Goal: Task Accomplishment & Management: Use online tool/utility

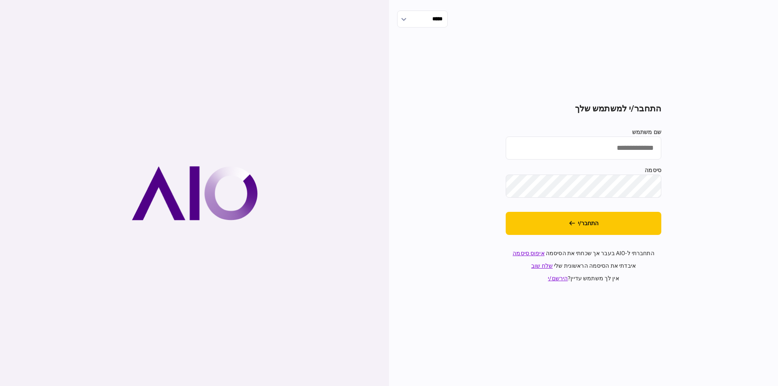
click at [615, 144] on input "שם משתמש" at bounding box center [584, 148] width 156 height 23
type input "*********"
click at [506, 212] on button "התחבר/י" at bounding box center [584, 223] width 156 height 23
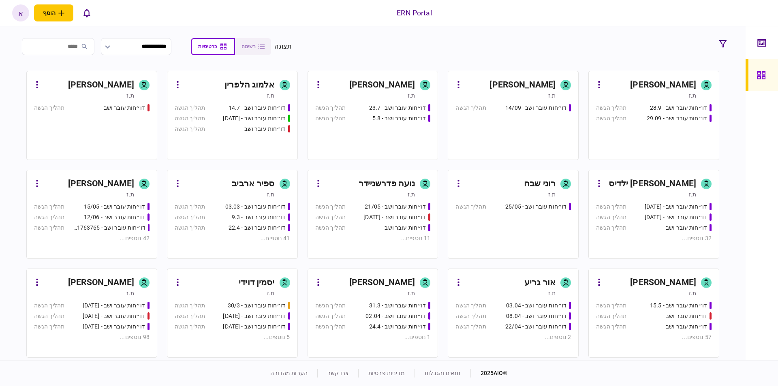
click at [126, 279] on div "[PERSON_NAME]" at bounding box center [101, 282] width 66 height 13
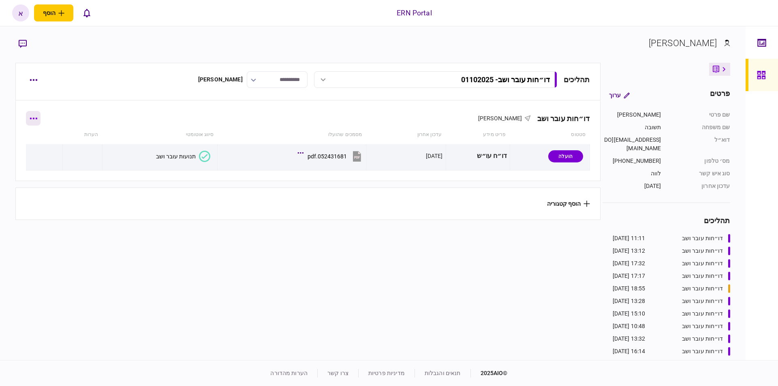
click at [36, 118] on icon "button" at bounding box center [34, 119] width 8 height 2
click at [58, 157] on span "הוסף מסמך" at bounding box center [48, 153] width 32 height 10
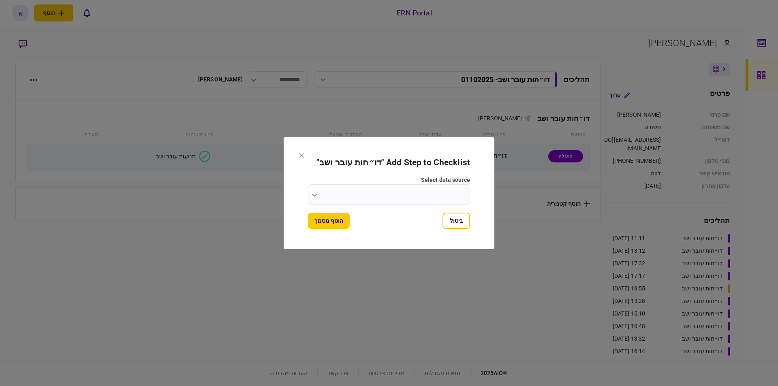
click at [428, 197] on input "select data source" at bounding box center [389, 194] width 162 height 20
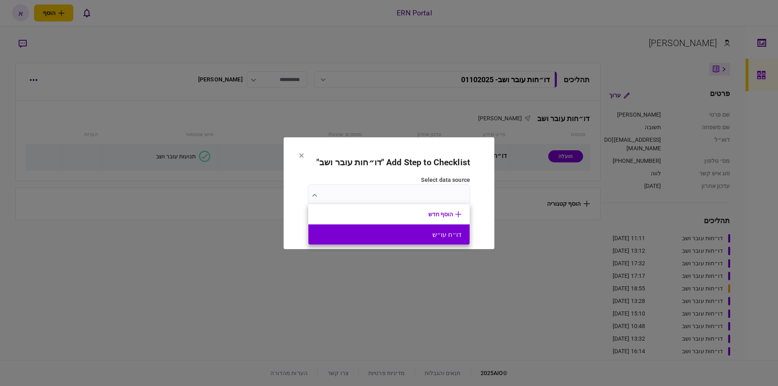
click at [433, 237] on button "דו״ח עו״ש" at bounding box center [389, 235] width 145 height 8
type input "*********"
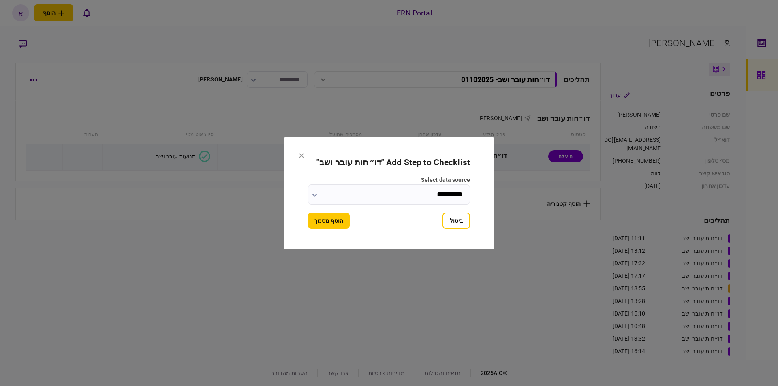
click at [338, 217] on button "הוסף מסמך" at bounding box center [329, 221] width 42 height 16
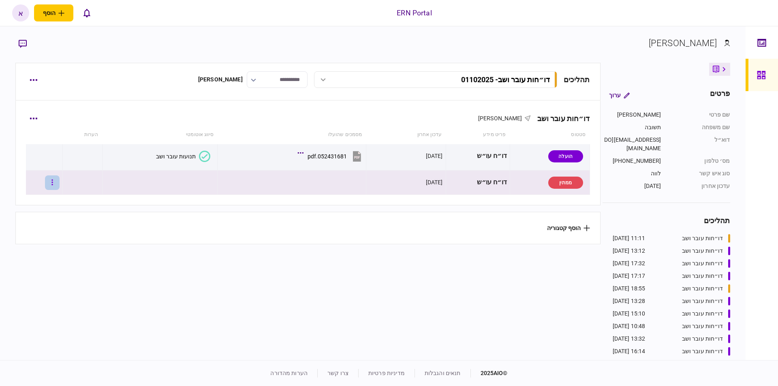
click at [53, 184] on icon "button" at bounding box center [52, 183] width 2 height 8
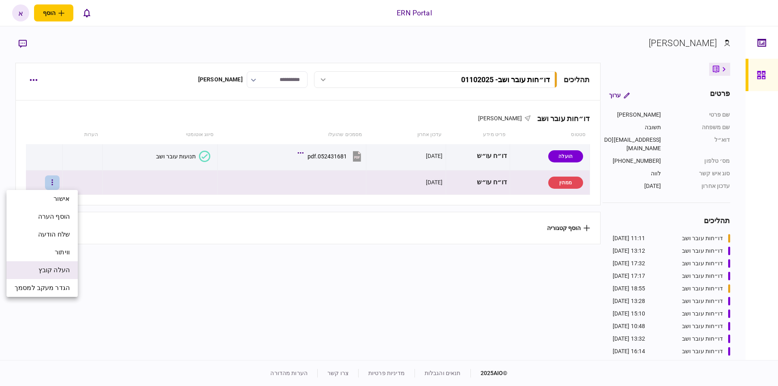
click at [47, 273] on span "העלה קובץ" at bounding box center [54, 271] width 31 height 10
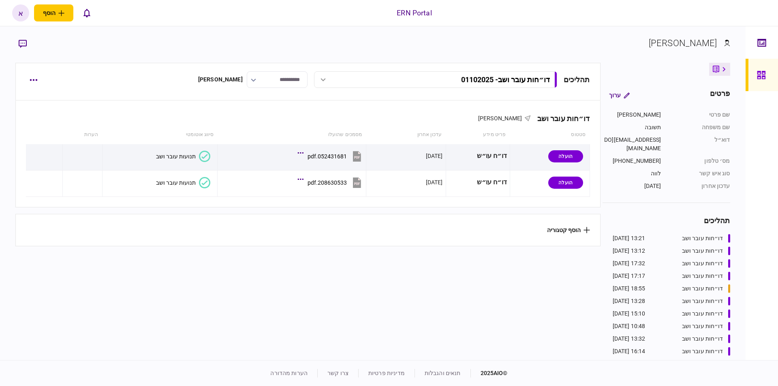
click at [171, 184] on div "תנועות עובר ושב" at bounding box center [176, 183] width 40 height 6
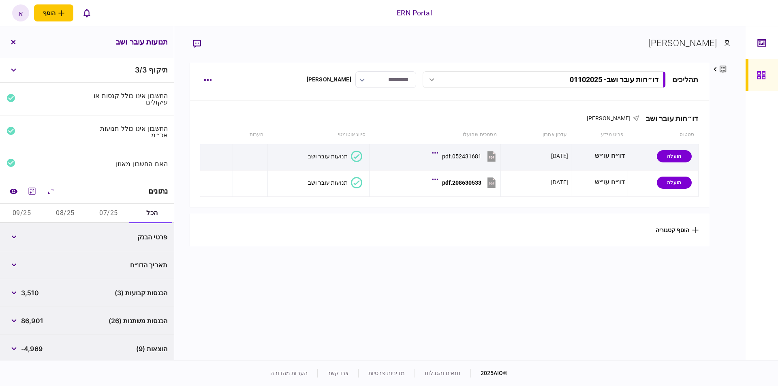
click at [105, 215] on button "07/25" at bounding box center [108, 213] width 43 height 19
click at [73, 216] on button "08/25" at bounding box center [64, 213] width 43 height 19
drag, startPoint x: 21, startPoint y: 215, endPoint x: 36, endPoint y: 214, distance: 15.0
click at [22, 215] on button "09/25" at bounding box center [21, 213] width 43 height 19
click at [109, 215] on button "07/25" at bounding box center [108, 213] width 43 height 19
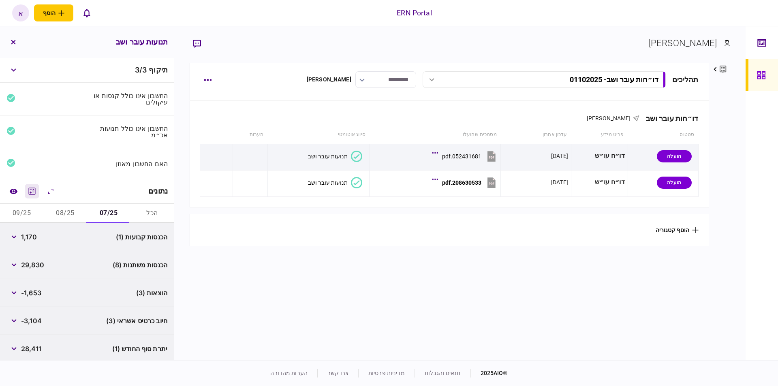
click at [36, 194] on icon "מחשבון" at bounding box center [32, 191] width 7 height 7
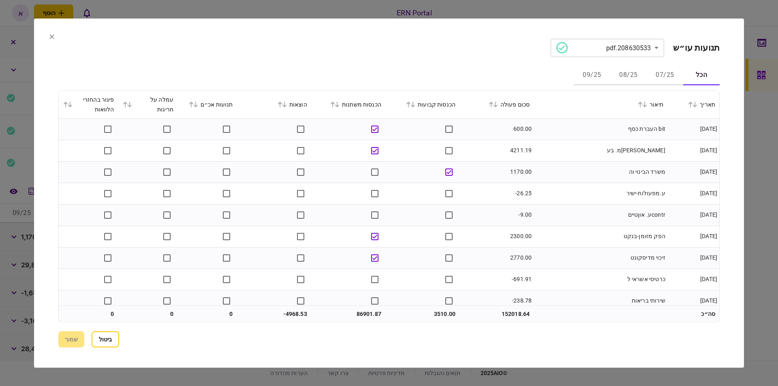
click at [669, 74] on button "07/25" at bounding box center [665, 75] width 36 height 19
click at [491, 6] on div at bounding box center [389, 193] width 778 height 386
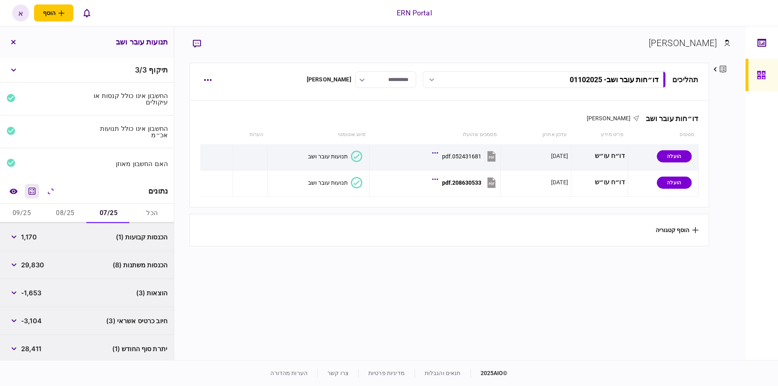
click at [37, 192] on icon "מחשבון" at bounding box center [32, 191] width 10 height 10
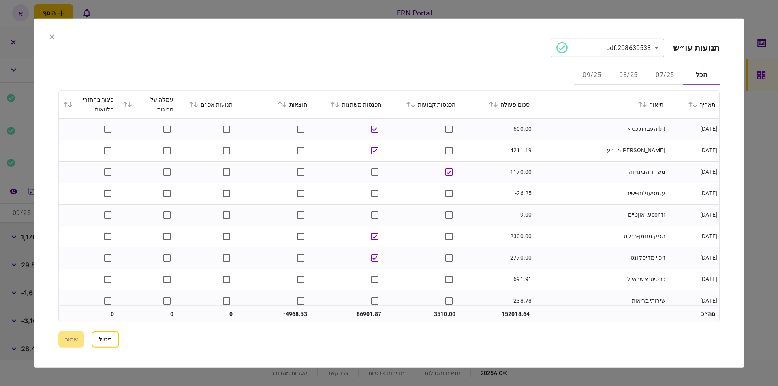
click at [666, 72] on button "07/25" at bounding box center [665, 75] width 36 height 19
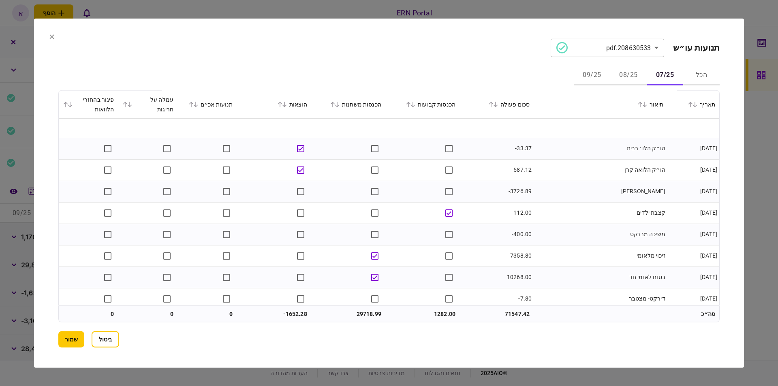
scroll to position [351, 0]
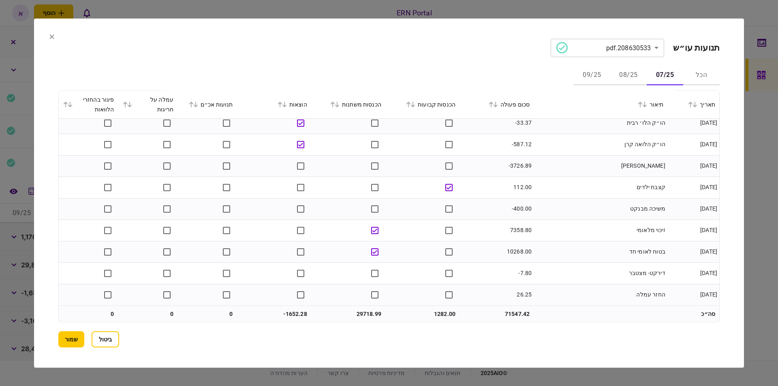
click at [631, 85] on button "08/25" at bounding box center [629, 75] width 36 height 19
click at [596, 77] on button "09/25" at bounding box center [592, 75] width 36 height 19
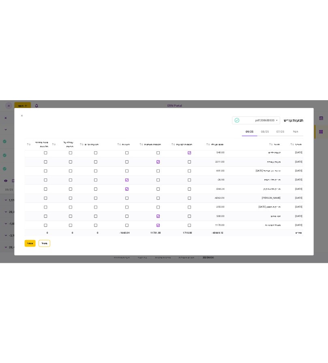
scroll to position [287, 0]
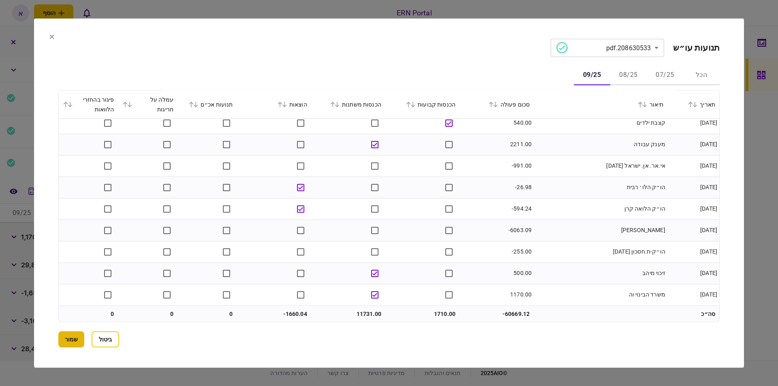
click at [73, 341] on button "שמור" at bounding box center [71, 340] width 26 height 16
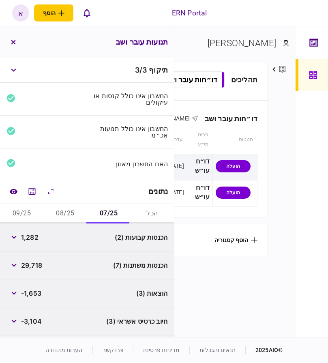
click at [37, 238] on span "1,282" at bounding box center [29, 237] width 17 height 10
click at [36, 238] on span "1,282" at bounding box center [29, 237] width 17 height 10
copy span "1,282"
click at [29, 266] on span "29,718" at bounding box center [31, 265] width 21 height 10
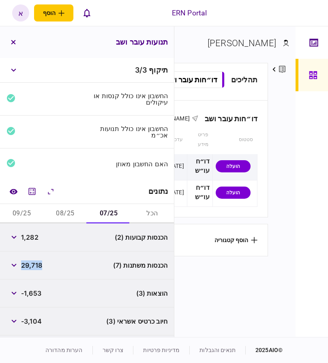
copy span "29,718"
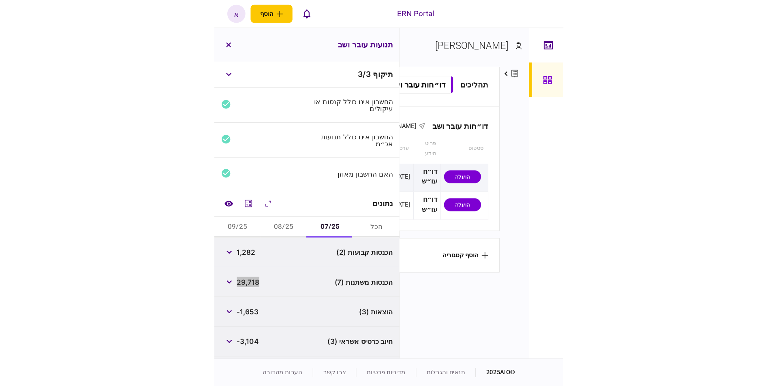
scroll to position [54, 0]
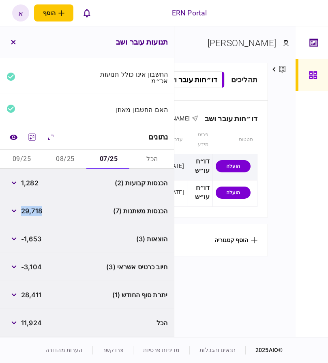
click at [34, 294] on span "28,411" at bounding box center [31, 295] width 20 height 10
copy span "28,411"
click at [69, 160] on button "08/25" at bounding box center [64, 159] width 43 height 19
click at [29, 190] on div "1,710" at bounding box center [21, 183] width 31 height 15
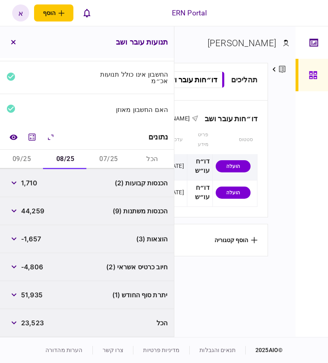
click at [29, 190] on div "1,710" at bounding box center [21, 183] width 31 height 15
copy span "1,710"
click at [31, 296] on span "51,935" at bounding box center [31, 295] width 21 height 10
copy span "51,935"
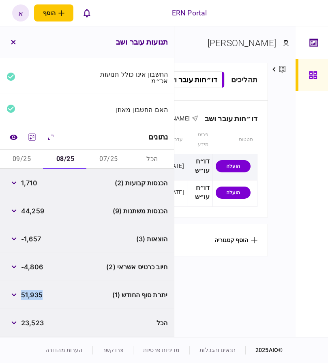
click at [26, 159] on button "09/25" at bounding box center [21, 159] width 43 height 19
click at [31, 181] on span "1,710" at bounding box center [29, 183] width 16 height 10
copy span "1,710"
click at [36, 294] on span "41,823" at bounding box center [31, 295] width 21 height 10
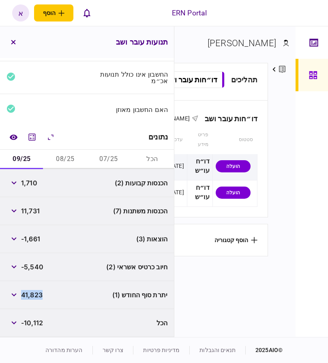
click at [35, 293] on span "41,823" at bounding box center [31, 295] width 21 height 10
copy span "41,823"
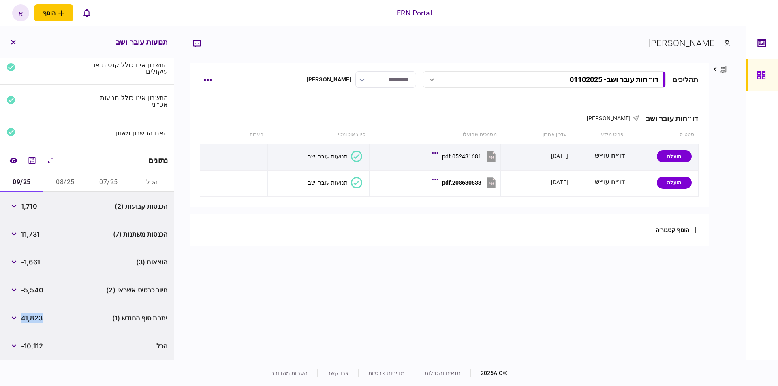
scroll to position [31, 0]
click at [214, 117] on button "button" at bounding box center [207, 118] width 15 height 15
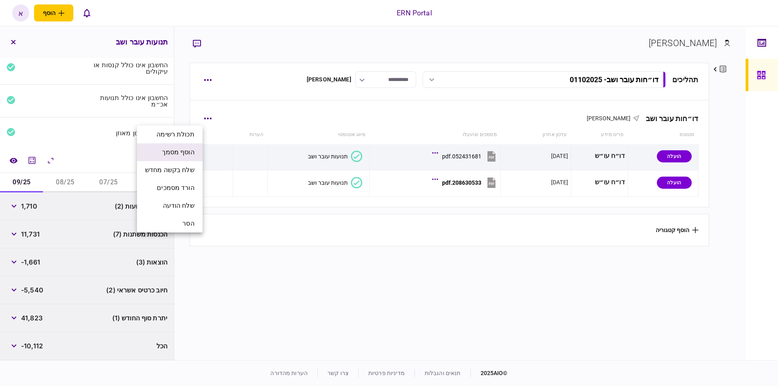
click at [179, 154] on span "הוסף מסמך" at bounding box center [178, 153] width 32 height 10
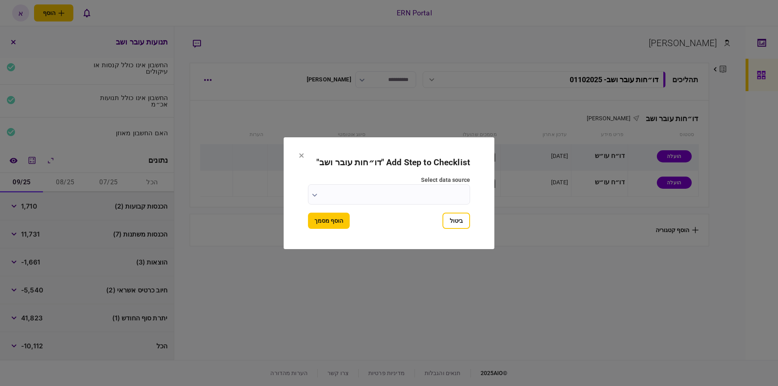
click at [417, 191] on input "select data source" at bounding box center [389, 194] width 162 height 20
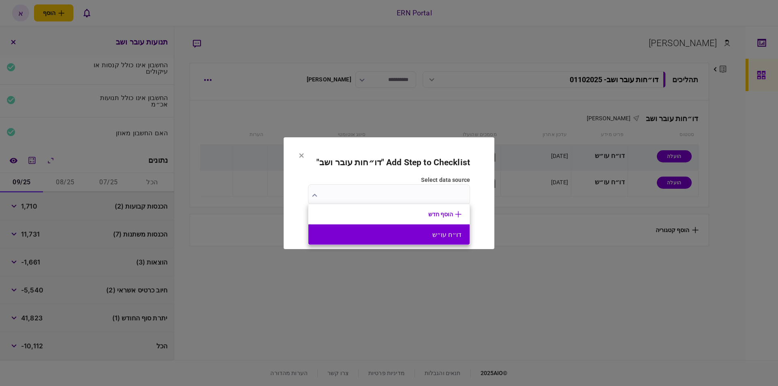
click at [426, 239] on li "דו״ח עו״ש" at bounding box center [389, 235] width 161 height 20
type input "*********"
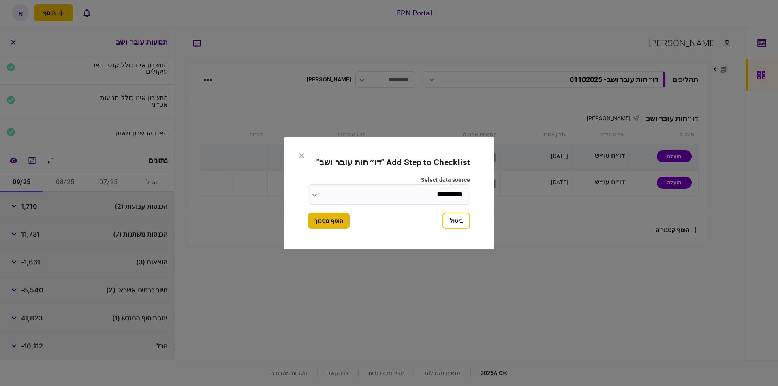
click at [343, 215] on button "הוסף מסמך" at bounding box center [329, 221] width 42 height 16
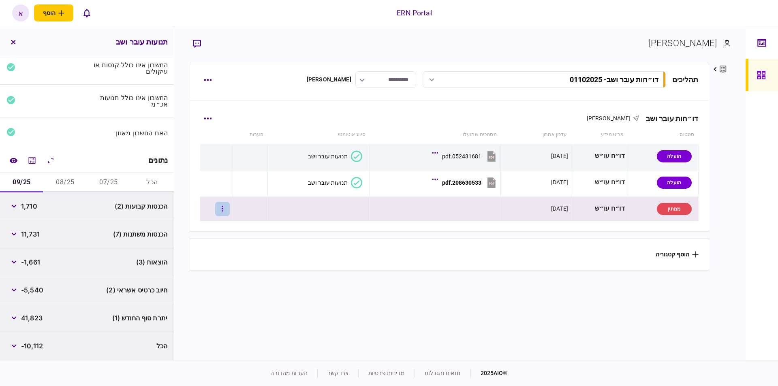
click at [230, 211] on button "button" at bounding box center [222, 209] width 15 height 15
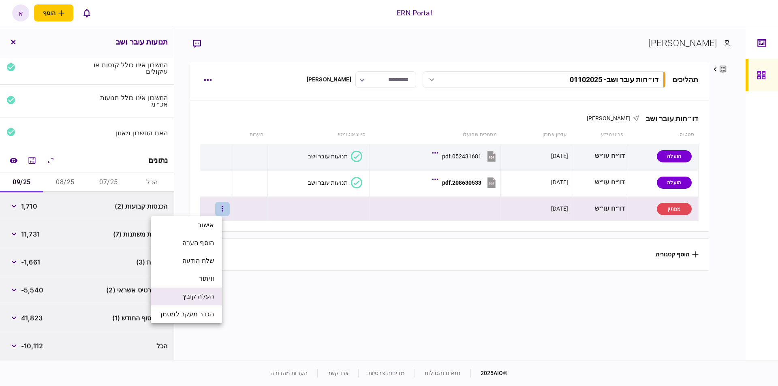
click at [201, 298] on span "העלה קובץ" at bounding box center [198, 297] width 31 height 10
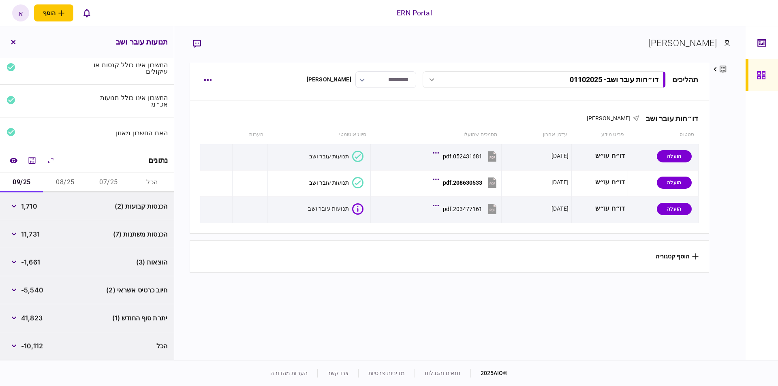
click at [386, 264] on section "הוסף קטגוריה" at bounding box center [449, 256] width 519 height 32
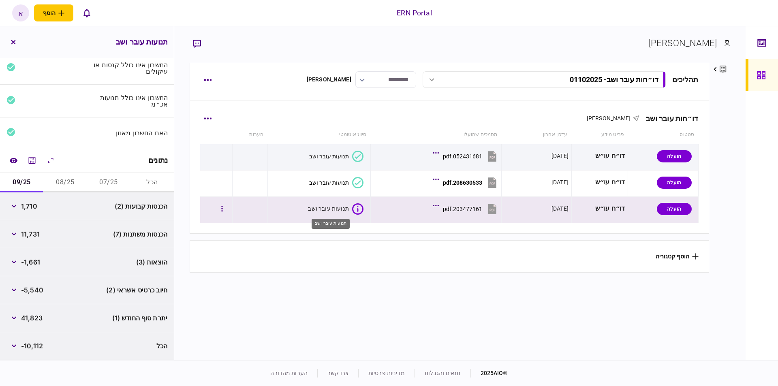
click at [341, 210] on div "תנועות עובר ושב" at bounding box center [328, 209] width 41 height 8
click at [368, 283] on section "תהליכים דו״חות עובר ושב - 01102025 דו״חות עובר ושב - 01102025 13:21 01/10/2025 …" at bounding box center [449, 211] width 519 height 296
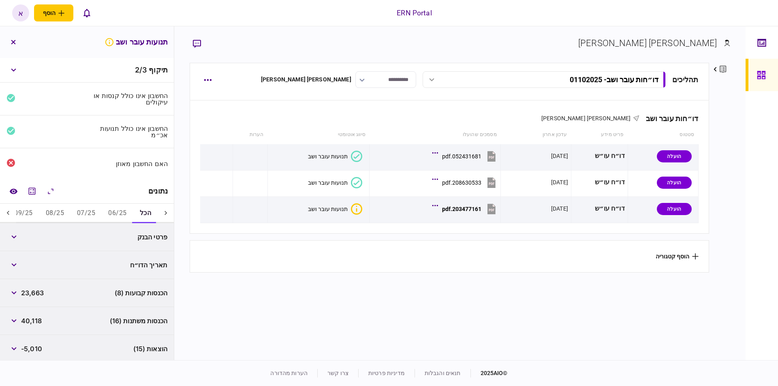
click at [6, 214] on icon at bounding box center [8, 213] width 8 height 8
click at [6, 215] on icon at bounding box center [8, 213] width 8 height 8
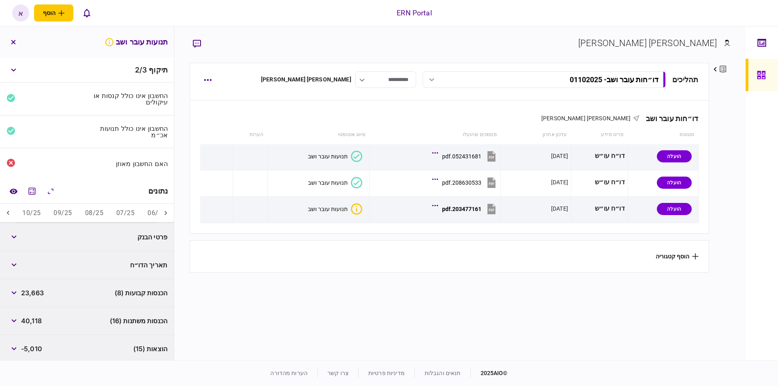
click at [125, 212] on button "07/25" at bounding box center [125, 213] width 31 height 19
click at [28, 192] on button "מחשבון" at bounding box center [32, 191] width 15 height 15
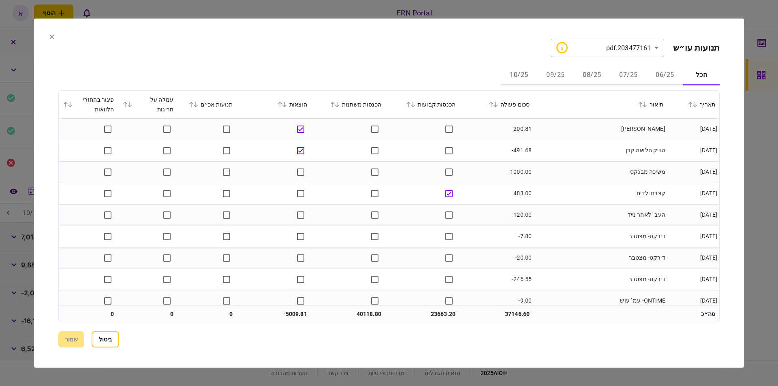
click at [597, 76] on button "08/25" at bounding box center [592, 75] width 36 height 19
click at [627, 78] on button "07/25" at bounding box center [629, 75] width 36 height 19
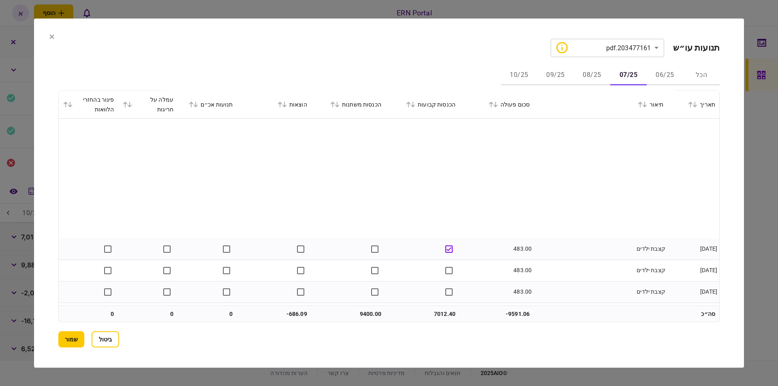
scroll to position [695, 0]
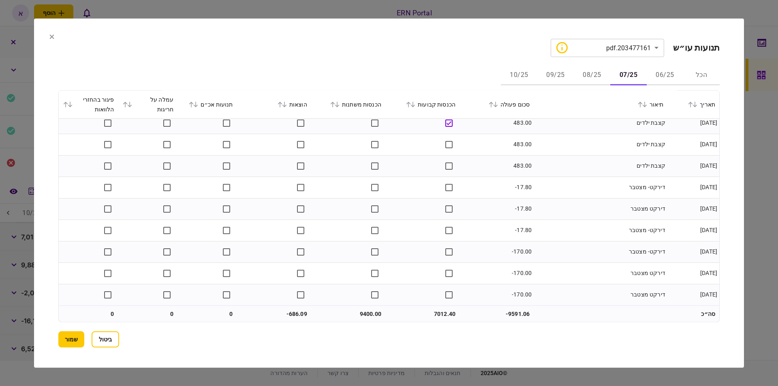
click at [591, 72] on button "08/25" at bounding box center [592, 75] width 36 height 19
click at [551, 77] on button "09/25" at bounding box center [556, 75] width 36 height 19
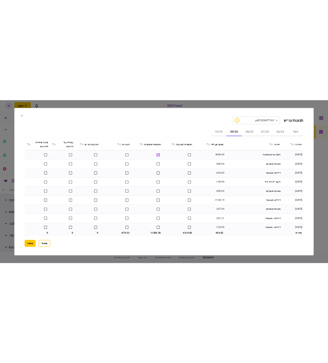
scroll to position [781, 0]
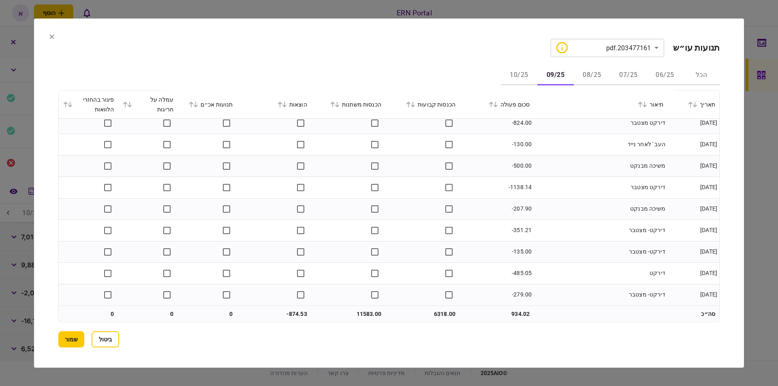
click at [527, 77] on button "10/25" at bounding box center [519, 75] width 36 height 19
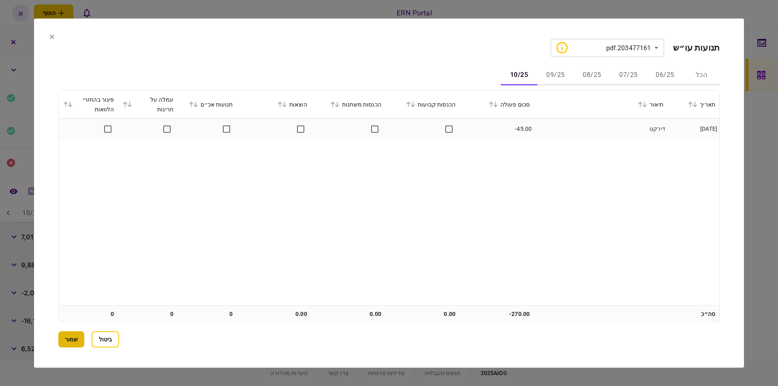
click at [81, 342] on button "שמור" at bounding box center [71, 340] width 26 height 16
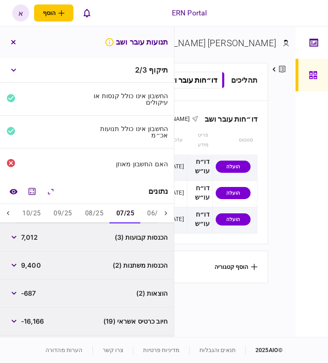
click at [30, 238] on span "7,012" at bounding box center [29, 237] width 17 height 10
copy span "7,012"
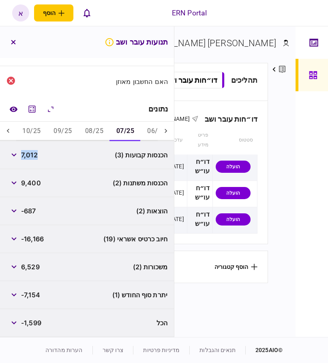
click at [32, 294] on span "-7,154" at bounding box center [30, 295] width 19 height 10
copy span "7,154"
click at [221, 303] on section "תהליכים דו״חות עובר ושב - 01102025 דו״חות עובר ושב - 01102025 13:39 01/10/2025 …" at bounding box center [118, 199] width 300 height 272
click at [31, 187] on span "9,400" at bounding box center [31, 183] width 20 height 10
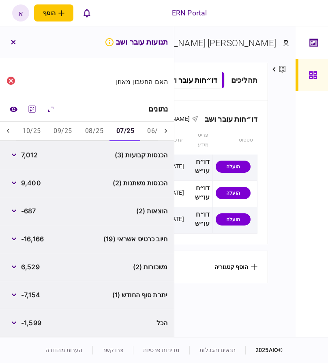
click at [31, 187] on span "9,400" at bounding box center [31, 183] width 20 height 10
copy span "9,400"
click at [102, 129] on button "08/25" at bounding box center [94, 131] width 31 height 19
click at [32, 159] on span "9,849" at bounding box center [30, 155] width 19 height 10
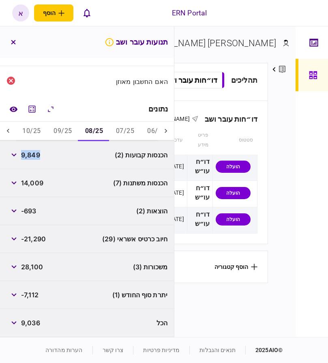
copy span "9,849"
click at [31, 295] on span "-7,112" at bounding box center [29, 295] width 17 height 10
copy span "7,112"
click at [58, 119] on div "נתונים" at bounding box center [87, 109] width 174 height 25
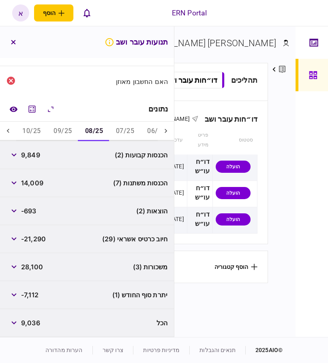
click at [63, 129] on button "09/25" at bounding box center [62, 131] width 31 height 19
click at [32, 157] on span "6,318" at bounding box center [29, 155] width 17 height 10
copy span "6,318"
click at [35, 297] on span "-7,701" at bounding box center [30, 295] width 19 height 10
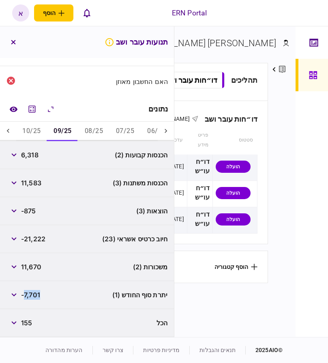
click at [35, 297] on span "-7,701" at bounding box center [30, 295] width 19 height 10
copy span "7,701"
click at [29, 127] on button "10/25" at bounding box center [31, 131] width 31 height 19
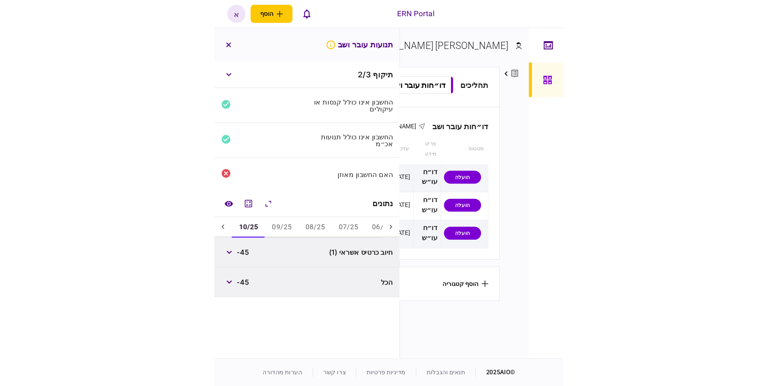
scroll to position [0, 0]
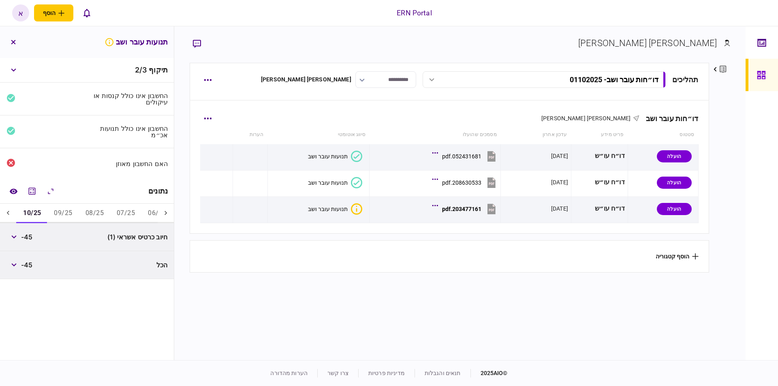
click at [201, 113] on div "דו״חות עובר ושב אריאל תשובה סטטוס פריט מידע עדכון אחרון מסמכים שהועלו סיווג אוט…" at bounding box center [449, 167] width 519 height 133
click at [210, 118] on icon "button" at bounding box center [208, 119] width 8 height 2
click at [195, 155] on span "הוסף מסמך" at bounding box center [178, 153] width 32 height 10
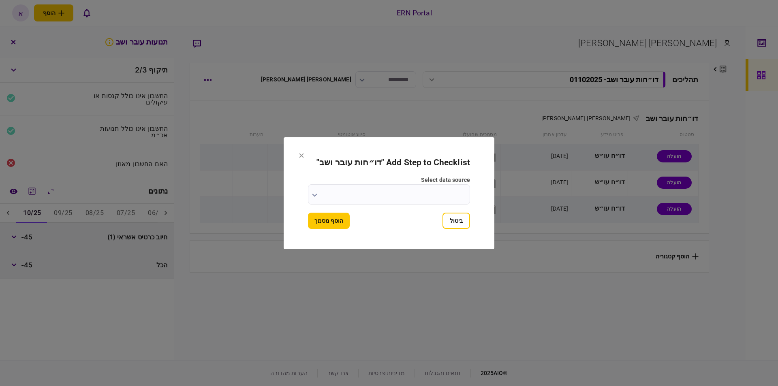
click at [397, 195] on input "select data source" at bounding box center [389, 194] width 162 height 20
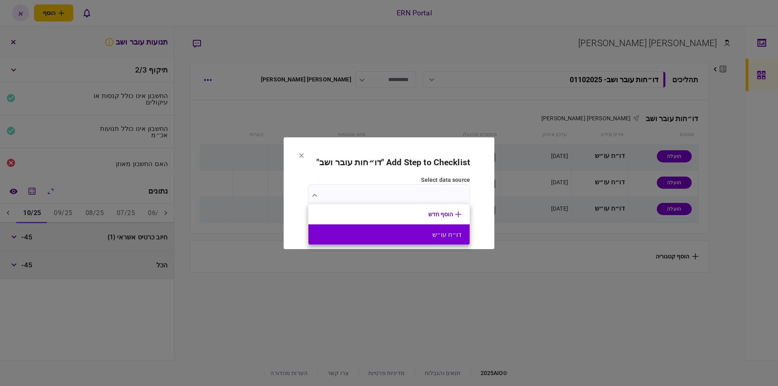
click at [388, 232] on button "דו״ח עו״ש" at bounding box center [389, 235] width 145 height 8
type input "*********"
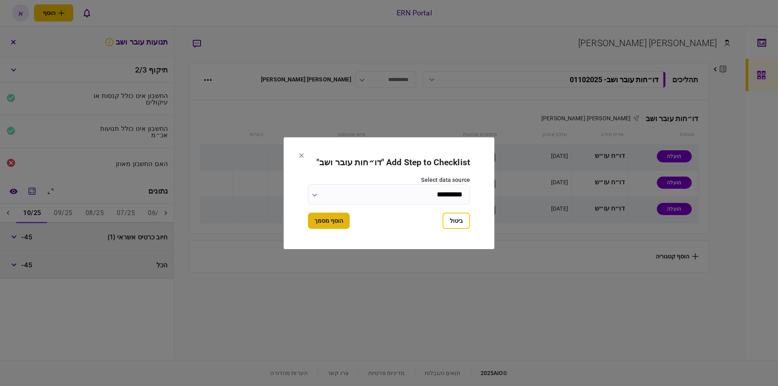
click at [322, 225] on button "הוסף מסמך" at bounding box center [329, 221] width 42 height 16
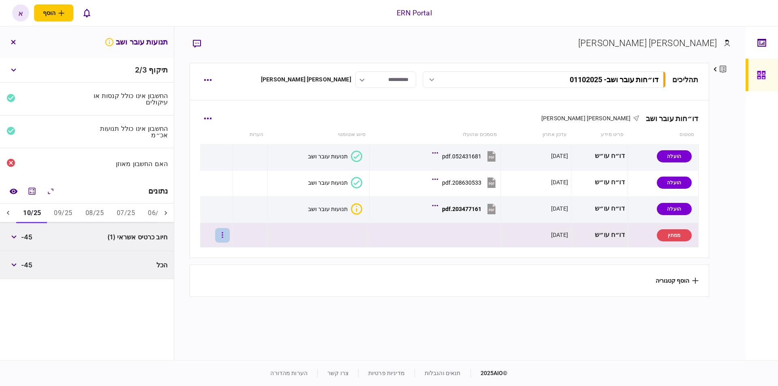
click at [226, 234] on button "button" at bounding box center [222, 235] width 15 height 15
click at [207, 323] on span "העלה קובץ" at bounding box center [198, 323] width 31 height 10
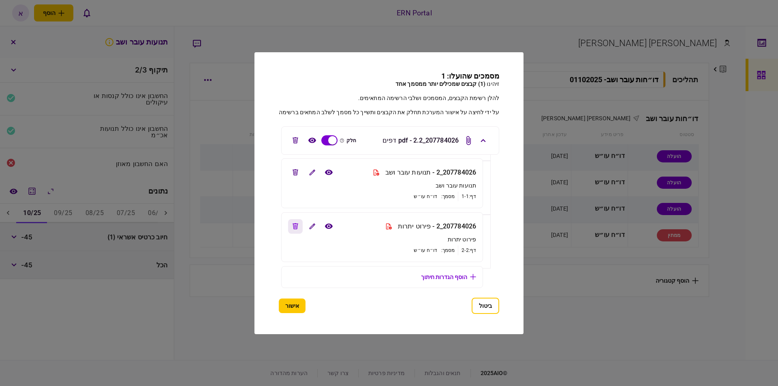
click at [296, 224] on icon "edit file" at bounding box center [296, 226] width 6 height 6
click at [294, 310] on button "אישור" at bounding box center [292, 306] width 27 height 15
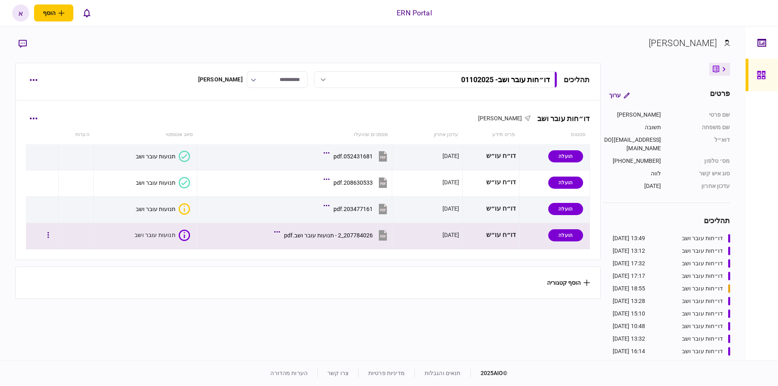
click at [178, 235] on div "תנועות עובר ושב" at bounding box center [163, 235] width 56 height 11
click at [221, 281] on section "הוסף קטגוריה" at bounding box center [307, 283] width 585 height 32
click at [317, 236] on div "207784026_2 - תנועות עובר ושב.pdf" at bounding box center [328, 235] width 89 height 6
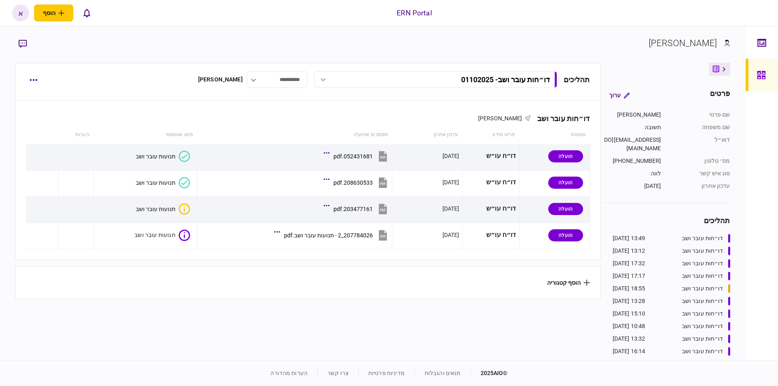
click at [243, 289] on section "הוסף קטגוריה" at bounding box center [307, 283] width 585 height 32
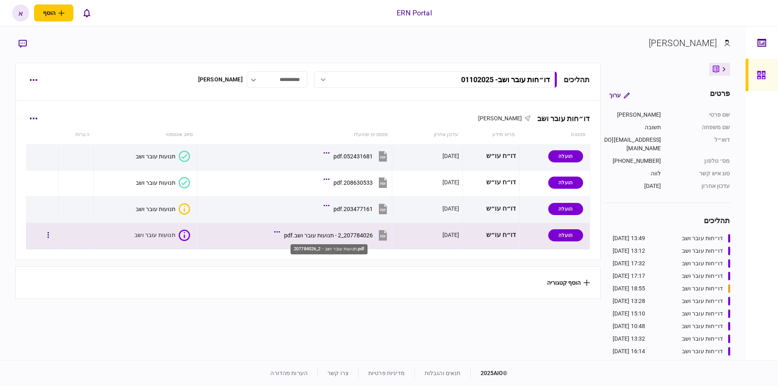
click at [291, 236] on div "207784026_2 - תנועות עובר ושב.pdf" at bounding box center [328, 235] width 89 height 6
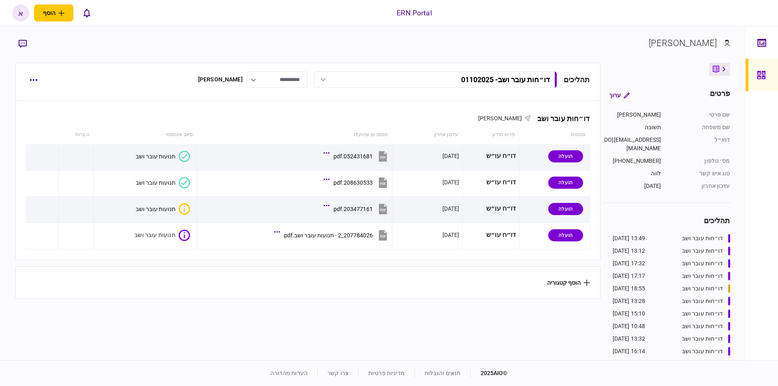
click at [219, 298] on section "הוסף קטגוריה" at bounding box center [307, 283] width 585 height 32
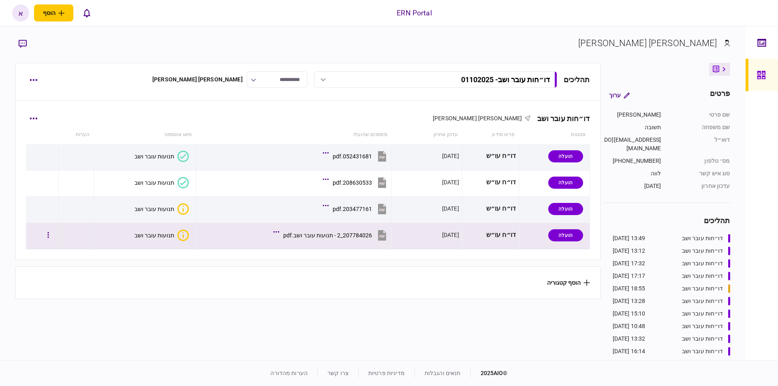
click at [169, 239] on button "תנועות עובר ושב" at bounding box center [162, 235] width 54 height 11
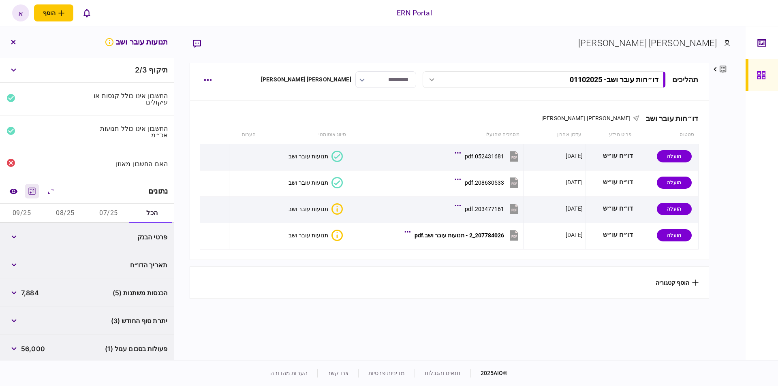
click at [30, 193] on icon "מחשבון" at bounding box center [32, 191] width 10 height 10
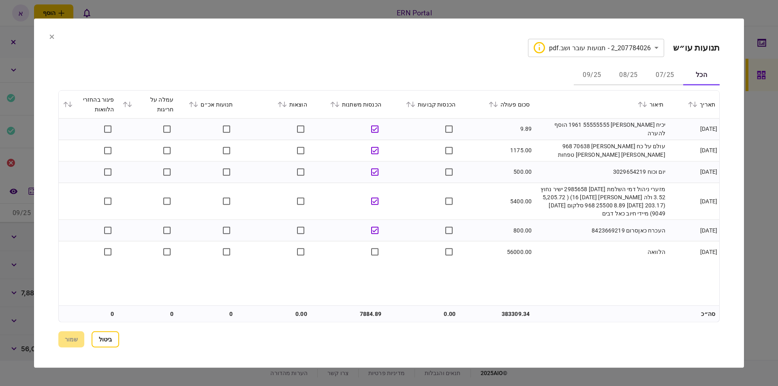
click at [660, 69] on button "07/25" at bounding box center [665, 75] width 36 height 19
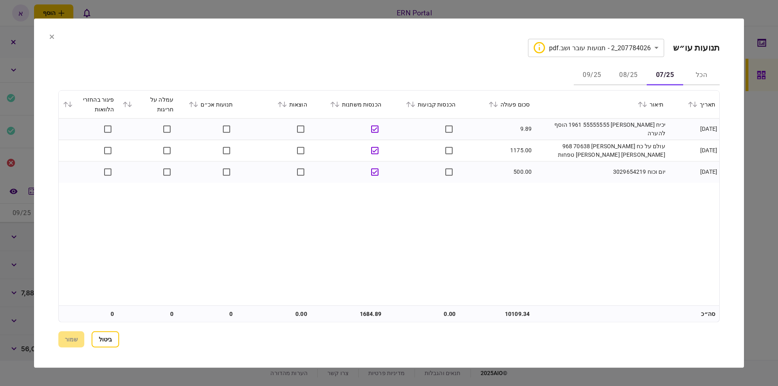
click at [765, 147] on div at bounding box center [389, 193] width 778 height 386
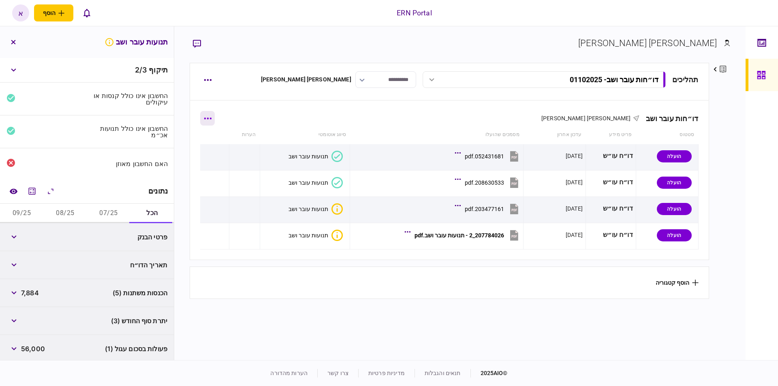
click at [215, 123] on button "button" at bounding box center [207, 118] width 15 height 15
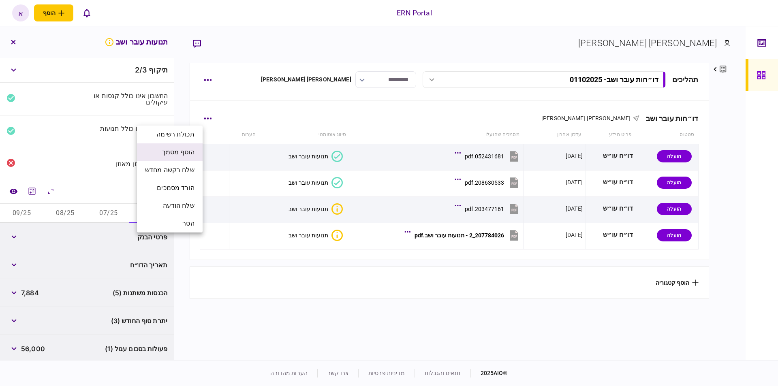
click at [191, 154] on span "הוסף מסמך" at bounding box center [178, 153] width 32 height 10
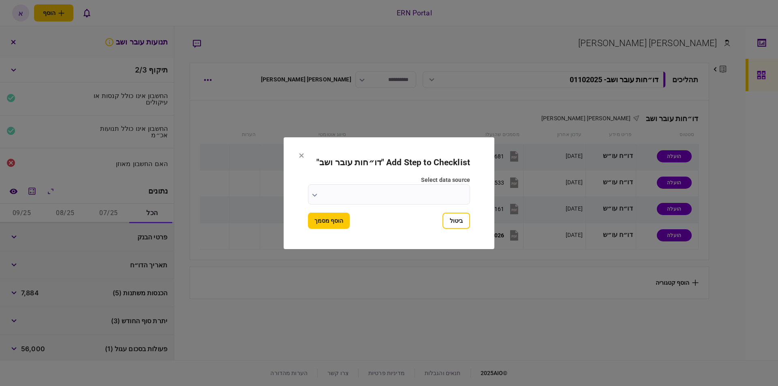
click at [420, 193] on input "select data source" at bounding box center [389, 194] width 162 height 20
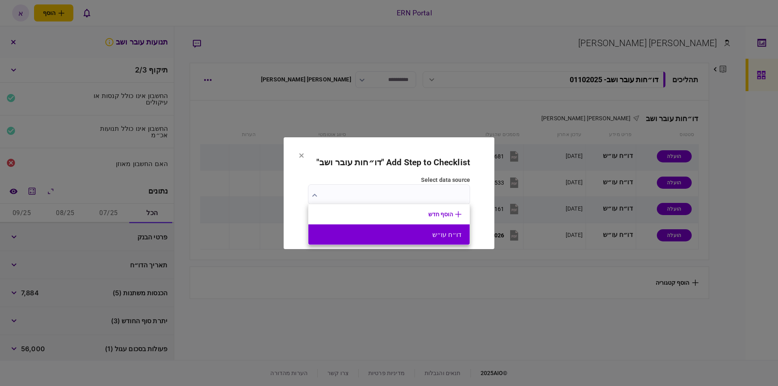
click at [427, 238] on button "דו״ח עו״ש" at bounding box center [389, 235] width 145 height 8
type input "*********"
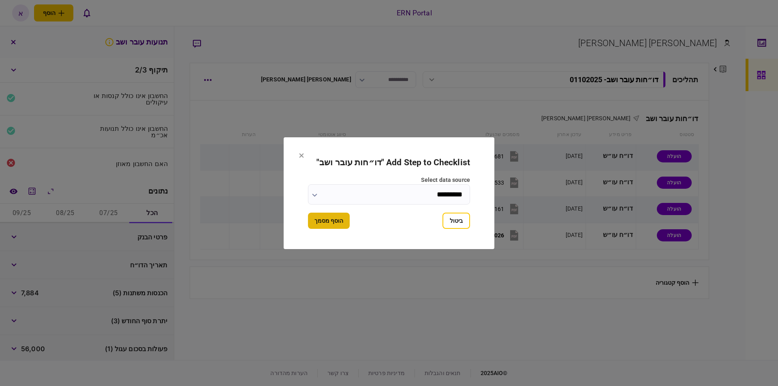
click at [329, 222] on button "הוסף מסמך" at bounding box center [329, 221] width 42 height 16
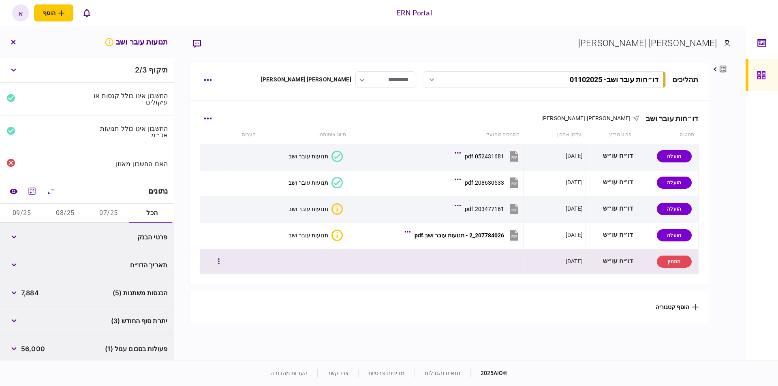
click at [222, 270] on div at bounding box center [214, 262] width 23 height 18
click at [225, 266] on button "button" at bounding box center [219, 262] width 15 height 15
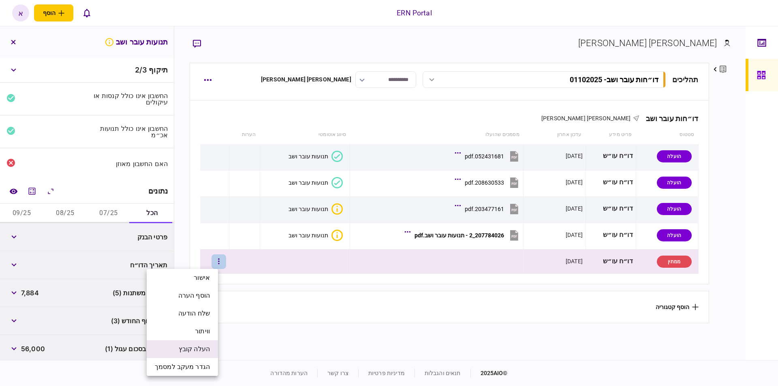
click at [197, 347] on span "העלה קובץ" at bounding box center [194, 350] width 31 height 10
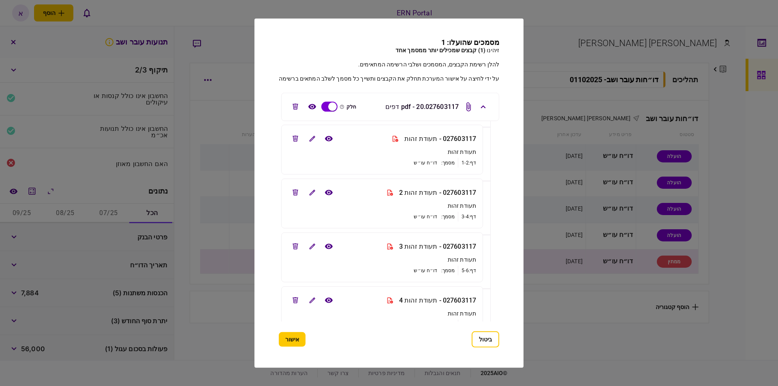
click at [204, 96] on div at bounding box center [389, 193] width 778 height 386
drag, startPoint x: 486, startPoint y: 339, endPoint x: 470, endPoint y: 336, distance: 16.1
click at [486, 338] on button "ביטול" at bounding box center [486, 340] width 28 height 16
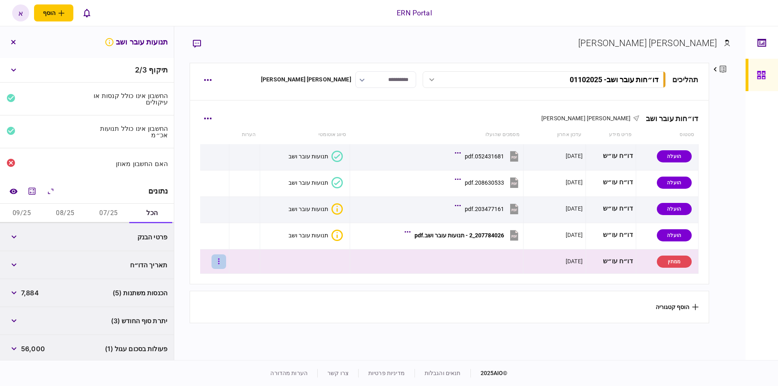
click at [219, 264] on button "button" at bounding box center [219, 262] width 15 height 15
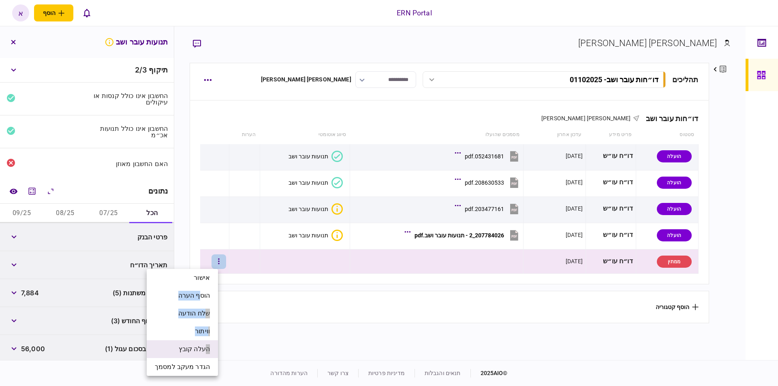
drag, startPoint x: 200, startPoint y: 297, endPoint x: 206, endPoint y: 353, distance: 56.2
click at [206, 353] on ul "אישור הוסף הערה שלח הודעה וויתור העלה קובץ הגדר מעקב למסמך" at bounding box center [182, 322] width 71 height 107
click at [206, 353] on span "העלה קובץ" at bounding box center [194, 350] width 31 height 10
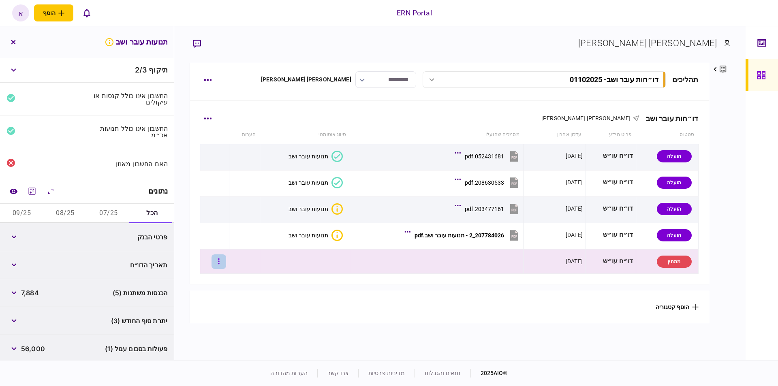
click at [223, 262] on button "button" at bounding box center [219, 262] width 15 height 15
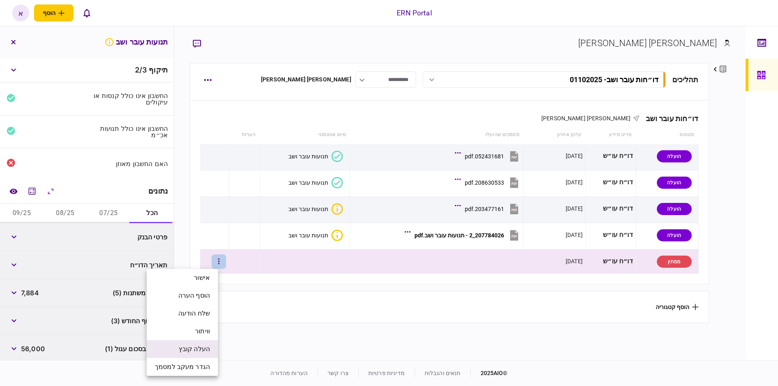
click at [210, 353] on li "העלה קובץ" at bounding box center [182, 350] width 71 height 18
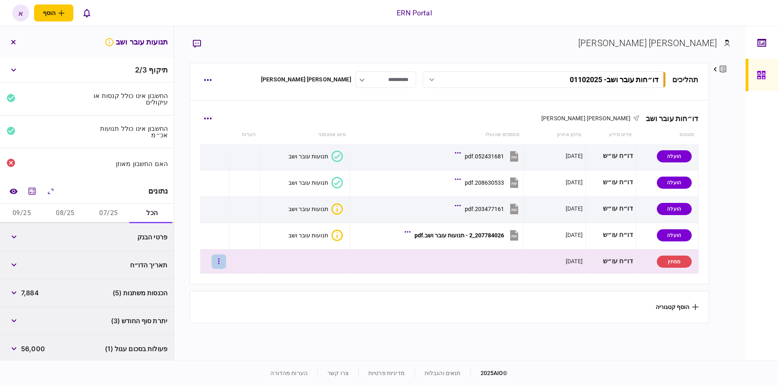
click at [221, 260] on button "button" at bounding box center [219, 262] width 15 height 15
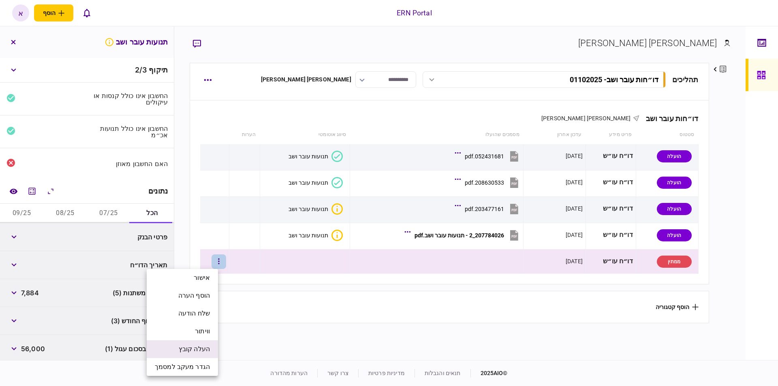
click at [195, 343] on li "העלה קובץ" at bounding box center [182, 350] width 71 height 18
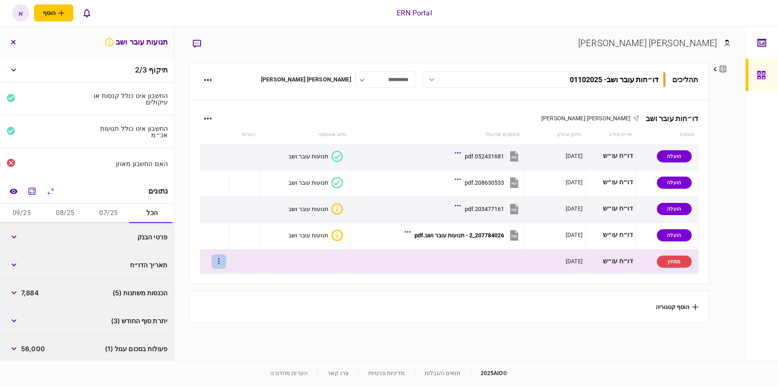
click at [221, 263] on button "button" at bounding box center [219, 262] width 15 height 15
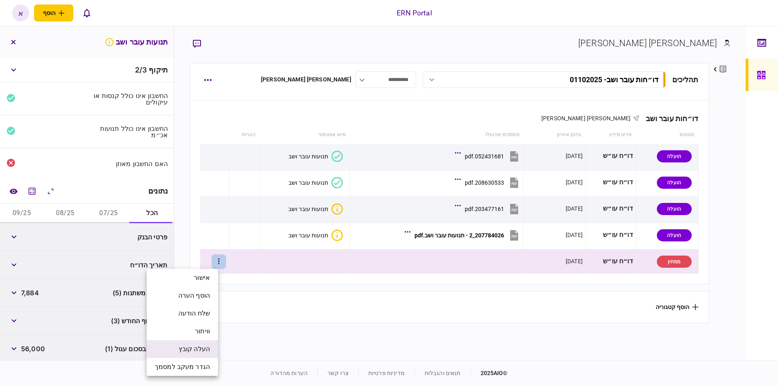
click at [210, 351] on li "העלה קובץ" at bounding box center [182, 350] width 71 height 18
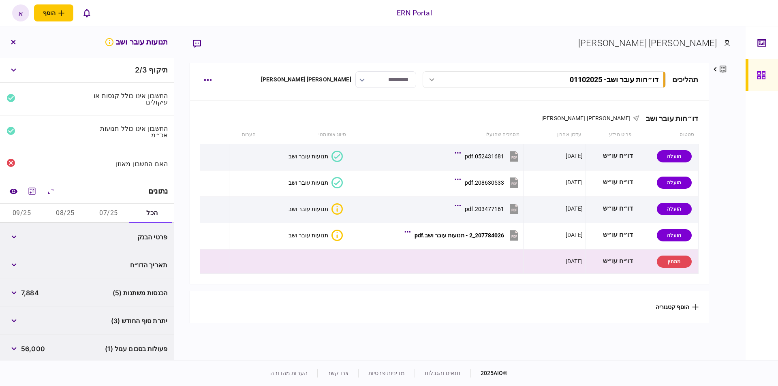
click at [440, 100] on div "תהליכים דו״חות עובר ושב - 01102025 דו״חות עובר ושב - 01102025 13:49 01/10/2025 …" at bounding box center [449, 82] width 519 height 38
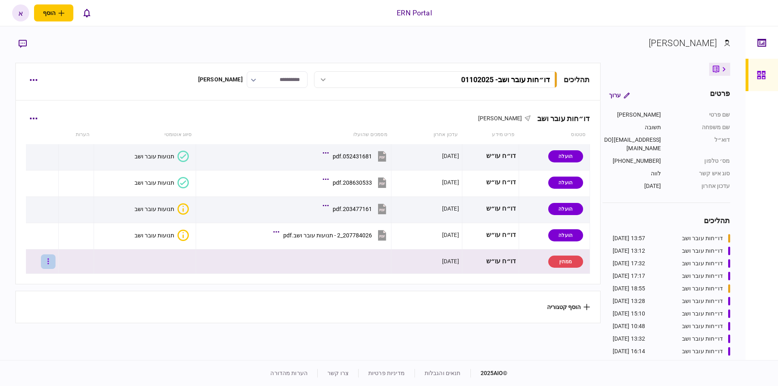
click at [50, 263] on button "button" at bounding box center [48, 262] width 15 height 15
click at [58, 353] on span "העלה קובץ" at bounding box center [54, 350] width 31 height 10
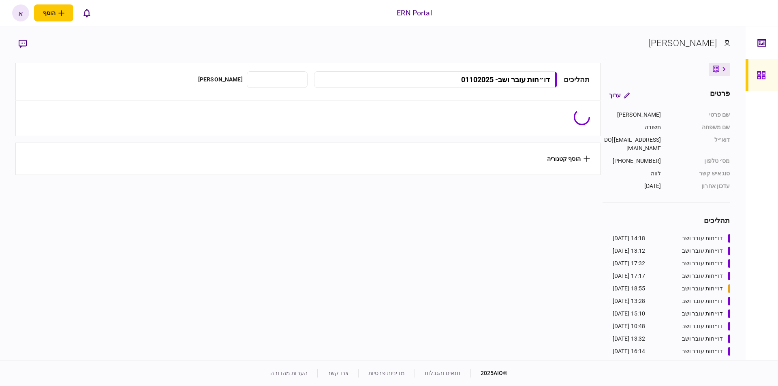
type input "**********"
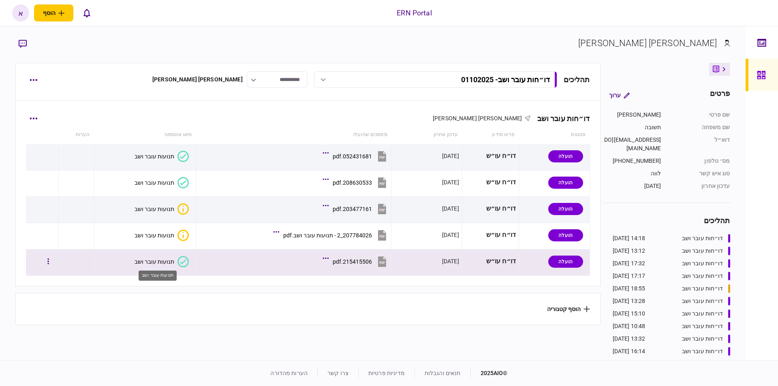
click at [157, 263] on div "תנועות עובר ושב" at bounding box center [155, 262] width 40 height 6
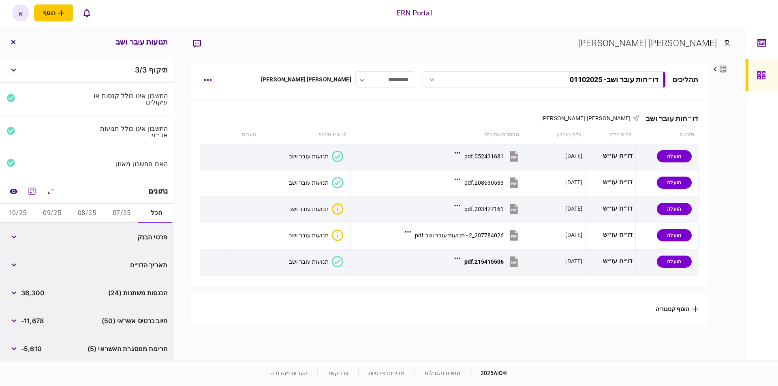
click at [113, 212] on button "07/25" at bounding box center [121, 213] width 35 height 19
click at [36, 192] on icon "מחשבון" at bounding box center [32, 191] width 10 height 10
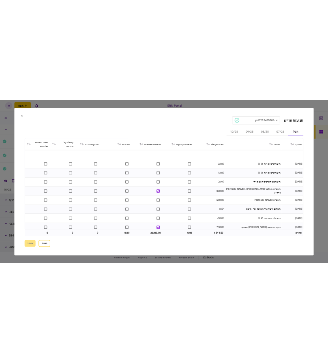
scroll to position [2177, 0]
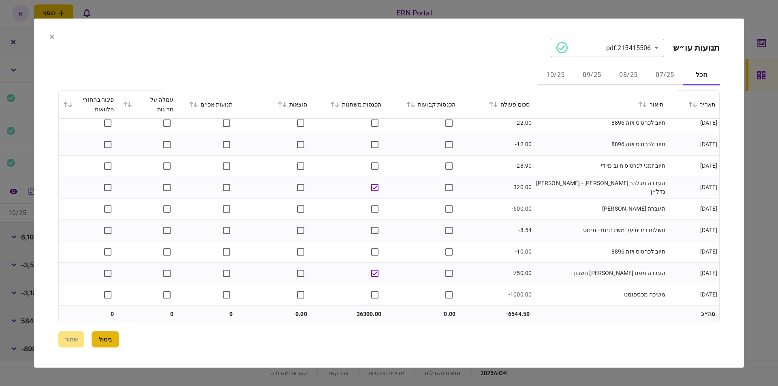
click at [119, 345] on button "ביטול" at bounding box center [106, 340] width 28 height 16
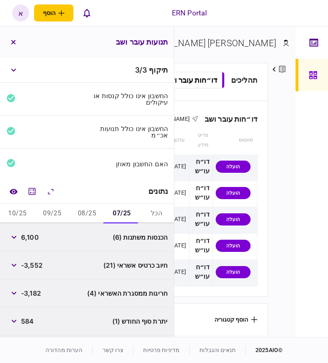
click at [46, 270] on div "חיוב כרטיס אשראי (21) -3,552" at bounding box center [87, 265] width 174 height 28
click at [31, 240] on span "6,100" at bounding box center [30, 237] width 18 height 10
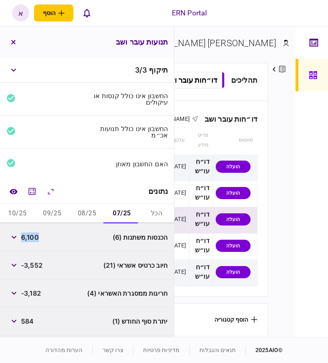
copy span "6,100"
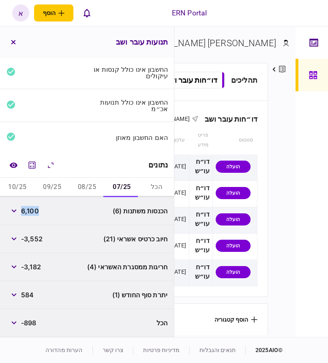
click at [25, 296] on span "584" at bounding box center [27, 295] width 13 height 10
copy span "584"
click at [91, 185] on button "08/25" at bounding box center [87, 187] width 35 height 19
click at [34, 294] on span "1,800" at bounding box center [30, 295] width 18 height 10
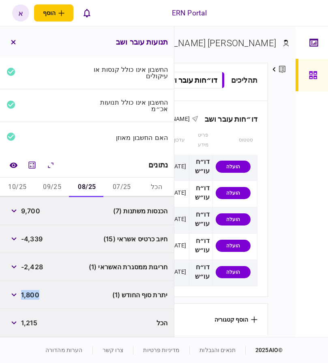
click at [34, 294] on span "1,800" at bounding box center [30, 295] width 18 height 10
copy span "1,800"
click at [38, 214] on span "9,700" at bounding box center [30, 211] width 19 height 10
copy span "9,700"
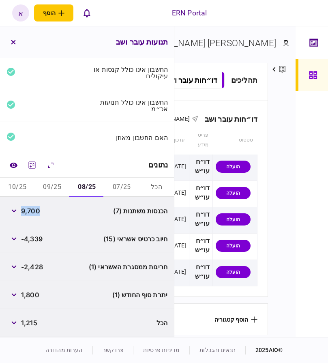
click at [49, 193] on button "09/25" at bounding box center [52, 187] width 35 height 19
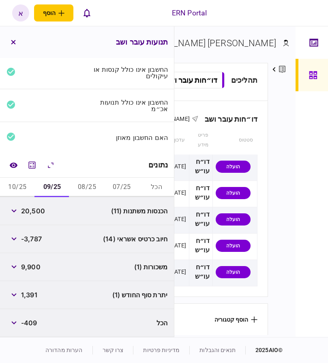
click at [58, 121] on div "החשבון אינו כולל תנועות אכ״מ" at bounding box center [87, 105] width 174 height 33
click at [26, 185] on button "10/25" at bounding box center [17, 187] width 35 height 19
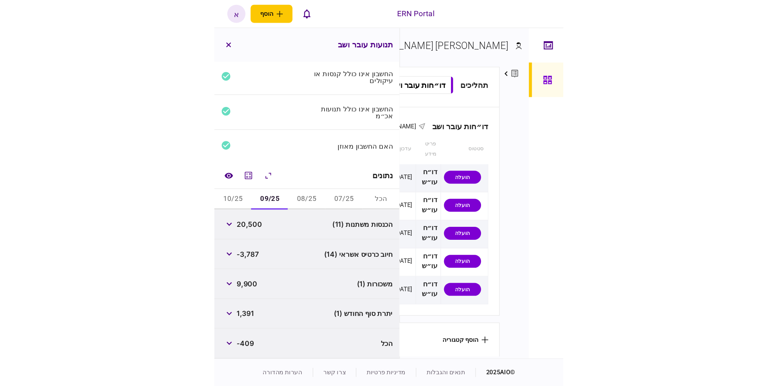
scroll to position [0, 0]
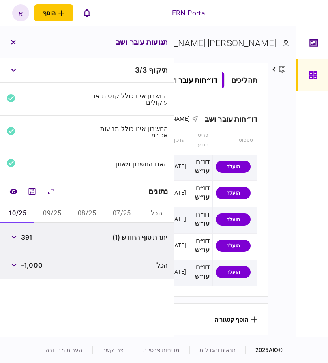
click at [27, 239] on span "391" at bounding box center [26, 237] width 11 height 10
click at [28, 239] on span "391" at bounding box center [26, 237] width 11 height 10
copy span "391"
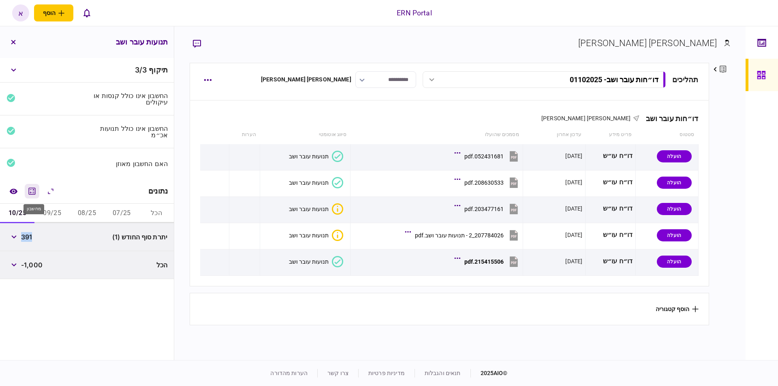
click at [34, 198] on button "מחשבון" at bounding box center [32, 191] width 15 height 15
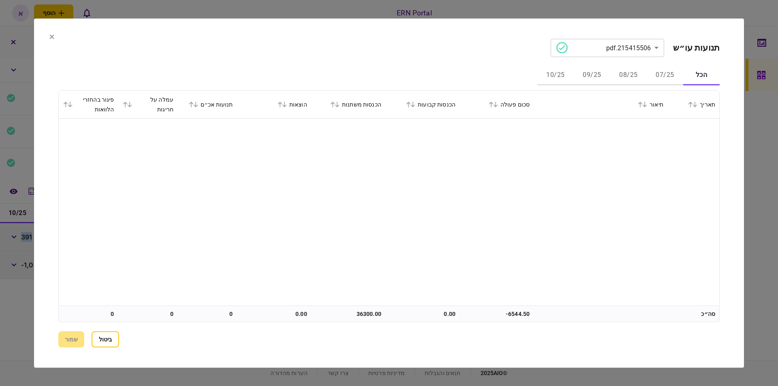
scroll to position [243, 0]
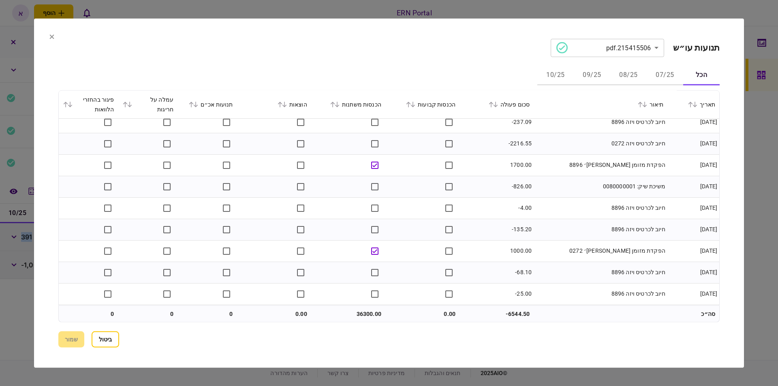
click at [371, 8] on div at bounding box center [389, 193] width 778 height 386
